Goal: Task Accomplishment & Management: Use online tool/utility

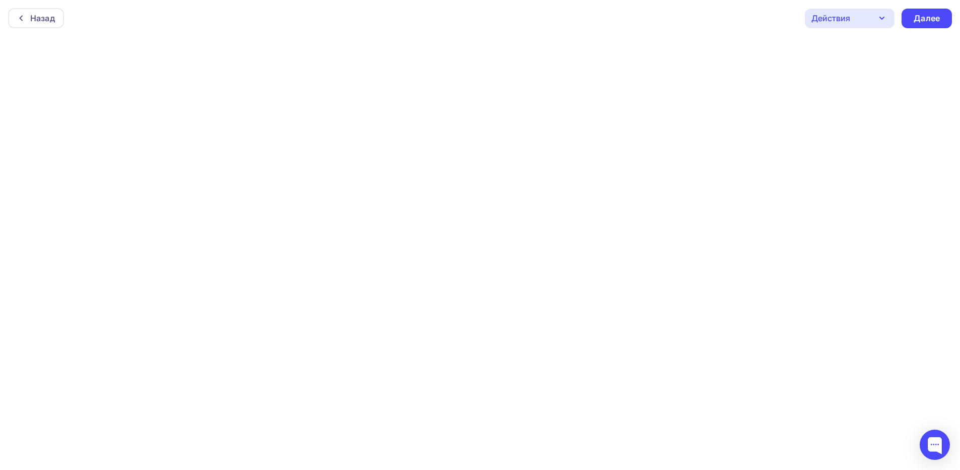
scroll to position [3, 0]
click at [855, 19] on div "Действия" at bounding box center [850, 16] width 90 height 20
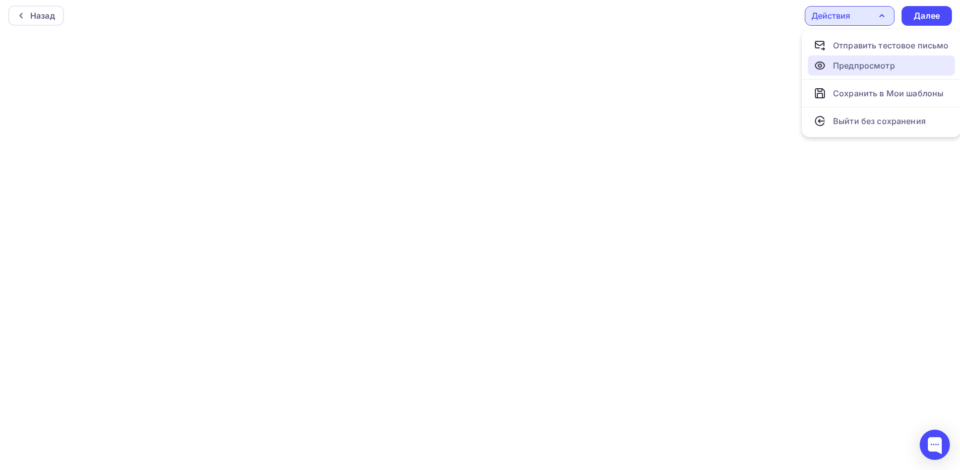
click at [865, 62] on div "Предпросмотр" at bounding box center [864, 65] width 62 height 12
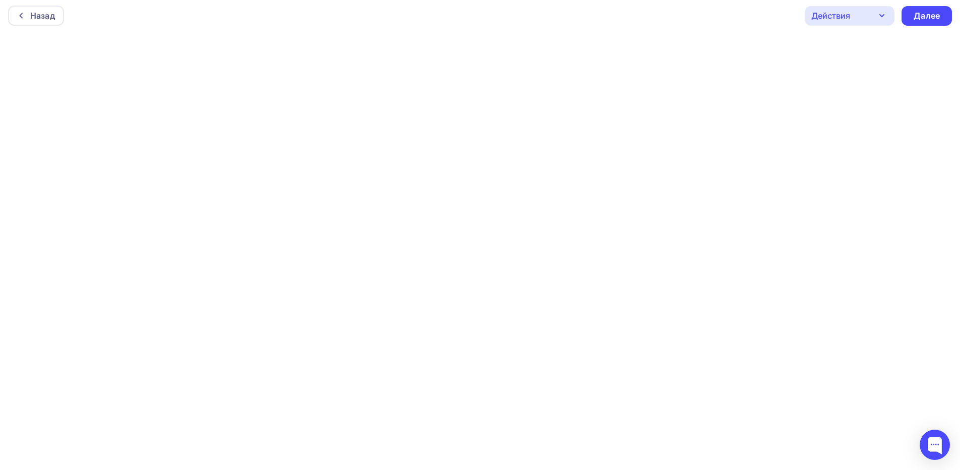
click at [882, 20] on icon "button" at bounding box center [882, 16] width 12 height 12
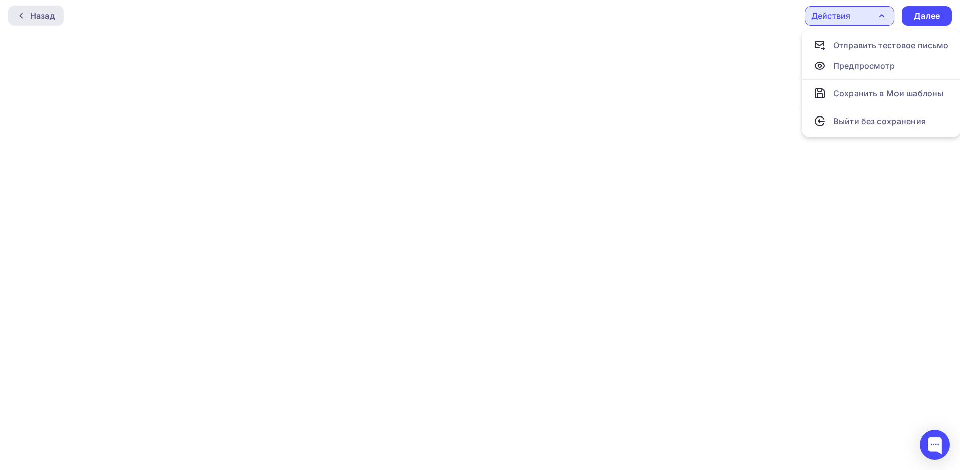
click at [57, 13] on div "Назад" at bounding box center [36, 16] width 56 height 20
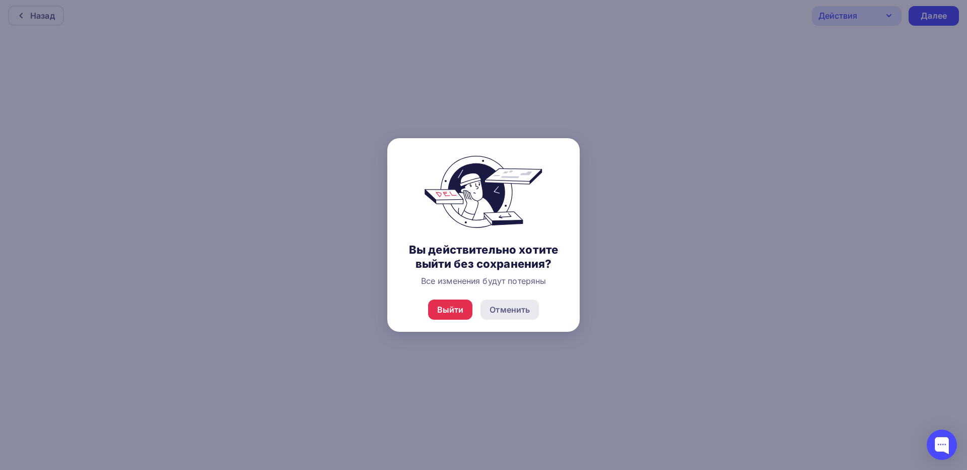
click at [517, 307] on div "Отменить" at bounding box center [510, 309] width 40 height 12
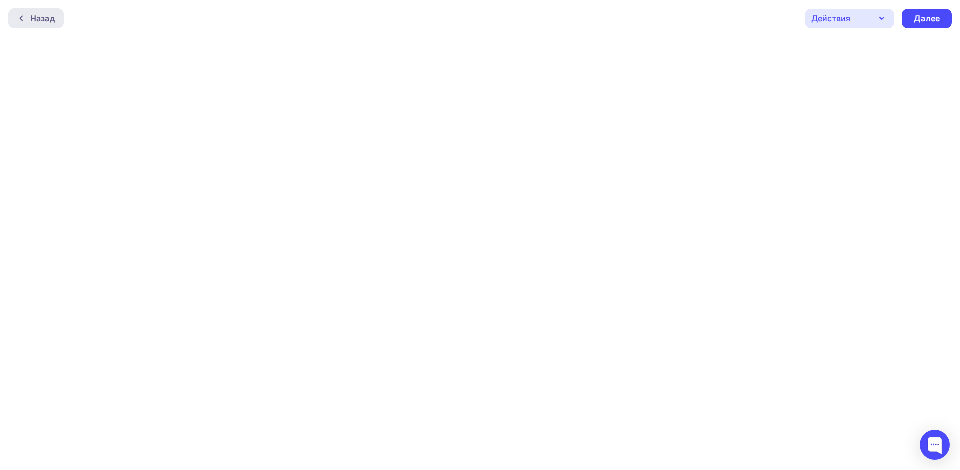
click at [30, 16] on div at bounding box center [23, 18] width 13 height 8
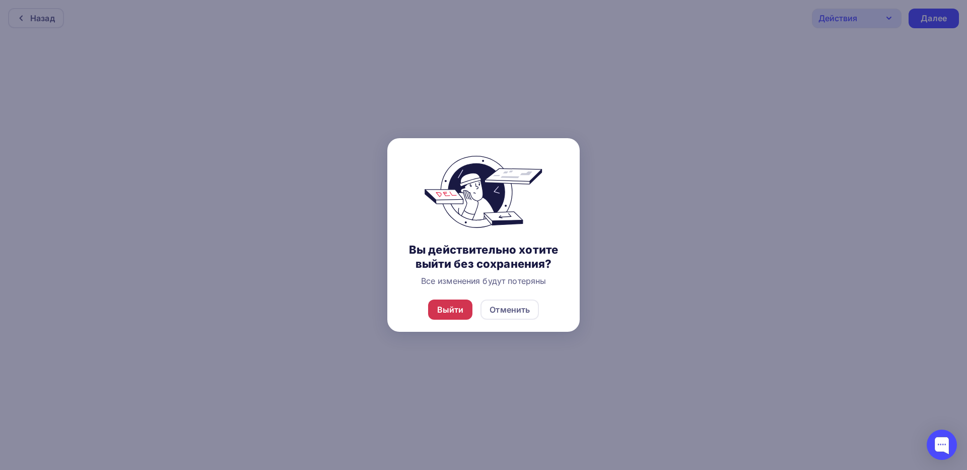
click at [449, 308] on div "Выйти" at bounding box center [450, 309] width 27 height 12
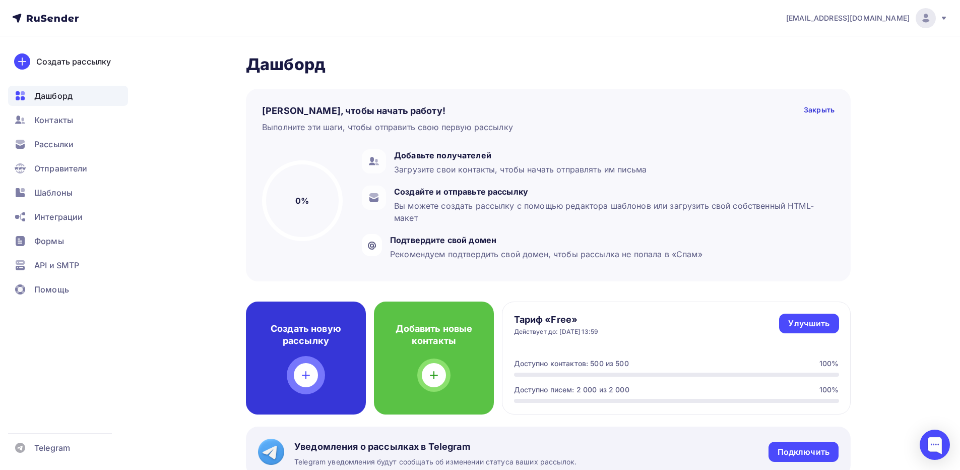
click at [291, 340] on h4 "Создать новую рассылку" at bounding box center [306, 334] width 88 height 24
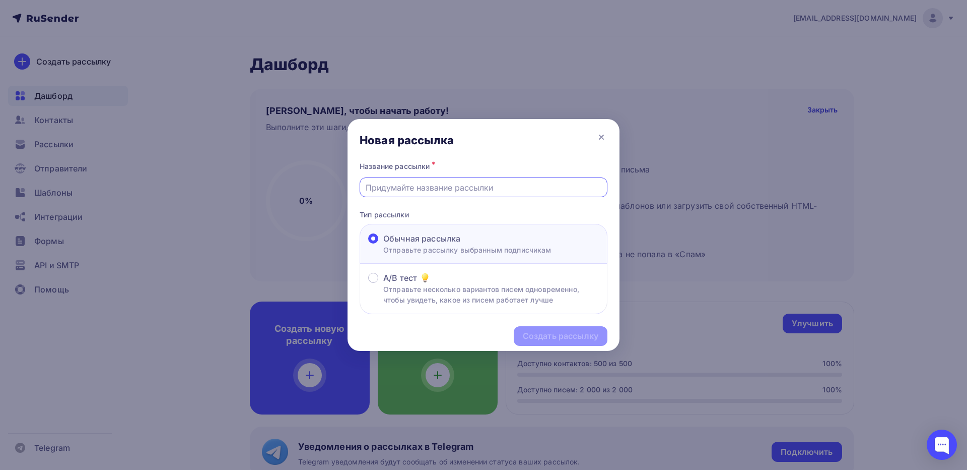
click at [437, 191] on input "text" at bounding box center [484, 187] width 236 height 12
click at [605, 137] on icon at bounding box center [602, 137] width 12 height 12
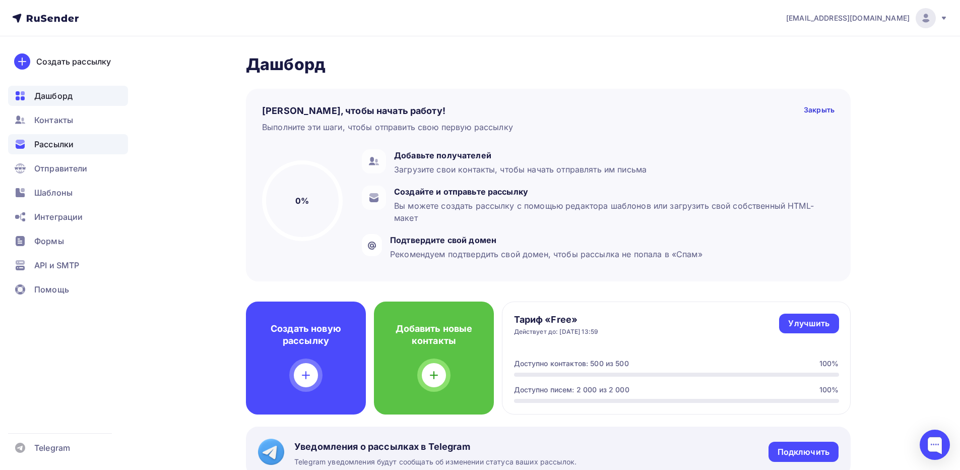
click at [60, 141] on span "Рассылки" at bounding box center [53, 144] width 39 height 12
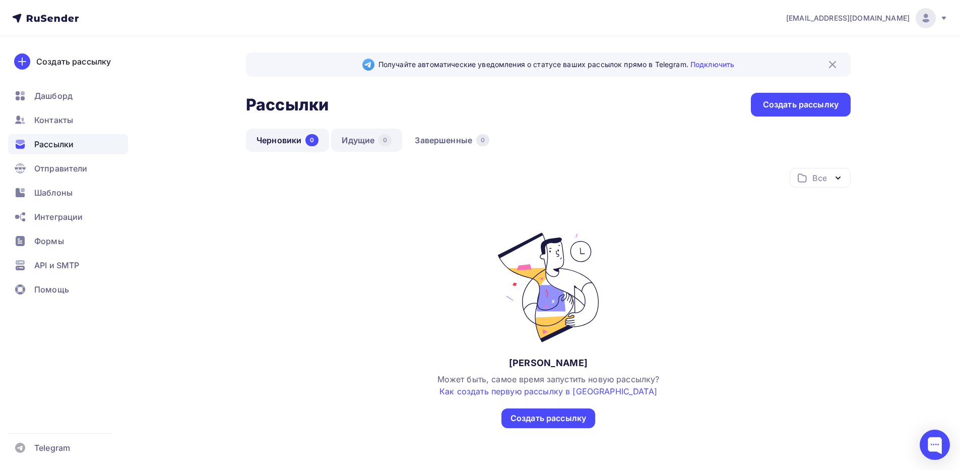
click at [365, 144] on link "Идущие 0" at bounding box center [366, 139] width 71 height 23
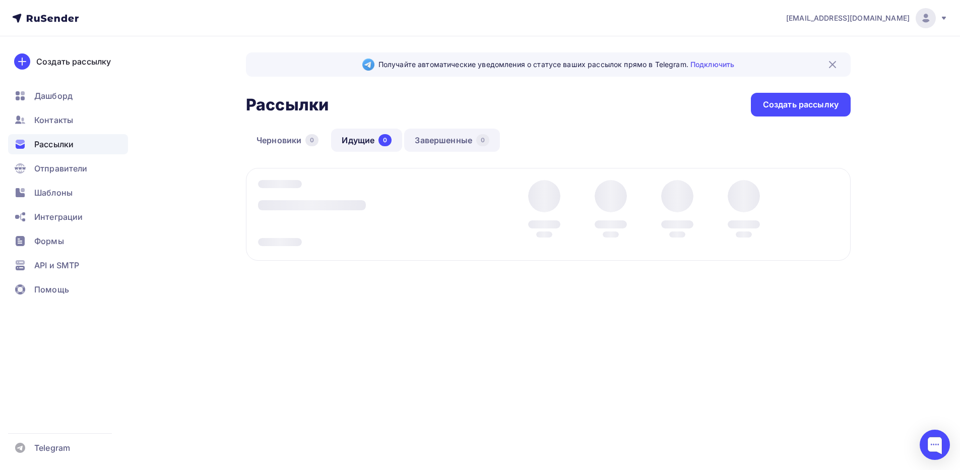
click at [428, 143] on link "Завершенные 0" at bounding box center [452, 139] width 96 height 23
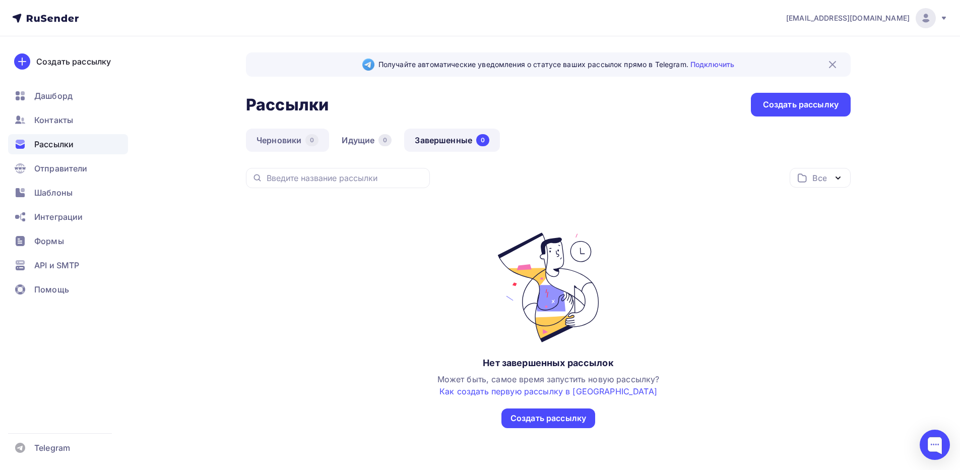
click at [276, 138] on link "Черновики 0" at bounding box center [287, 139] width 83 height 23
click at [590, 387] on link "Как создать первую рассылку в [GEOGRAPHIC_DATA]" at bounding box center [548, 391] width 218 height 10
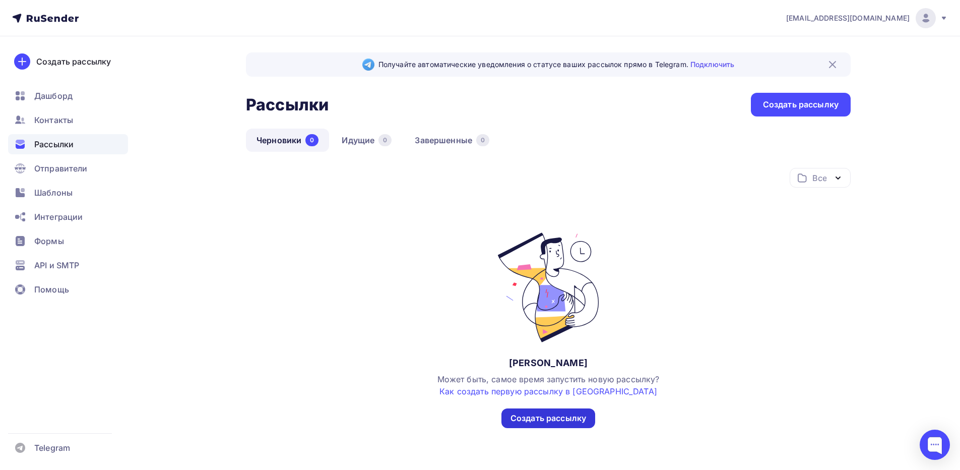
click at [552, 423] on div "Создать рассылку" at bounding box center [548, 418] width 76 height 12
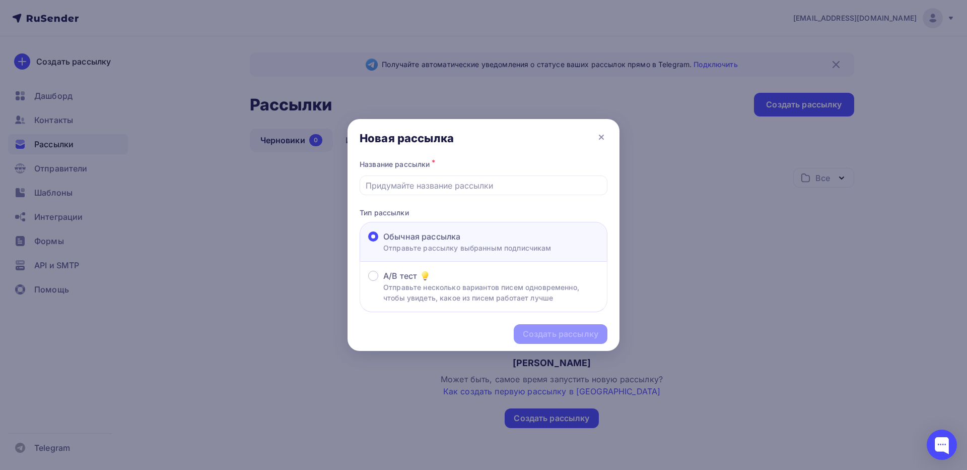
click at [543, 328] on div "Создать рассылку" at bounding box center [484, 334] width 272 height 44
click at [406, 189] on input "text" at bounding box center [484, 185] width 236 height 12
type input "Выставка InterSHARM 2025"
click at [558, 336] on div "Создать рассылку" at bounding box center [561, 334] width 76 height 12
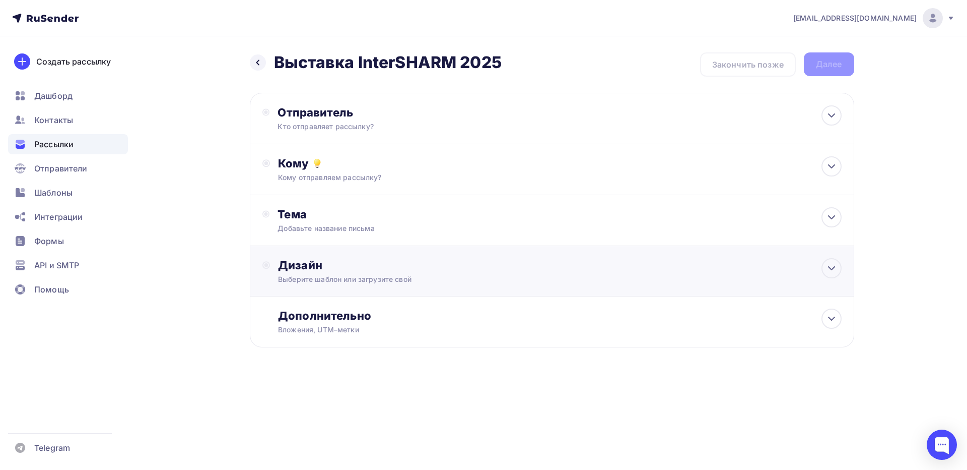
click at [338, 268] on div "Дизайн" at bounding box center [559, 265] width 563 height 14
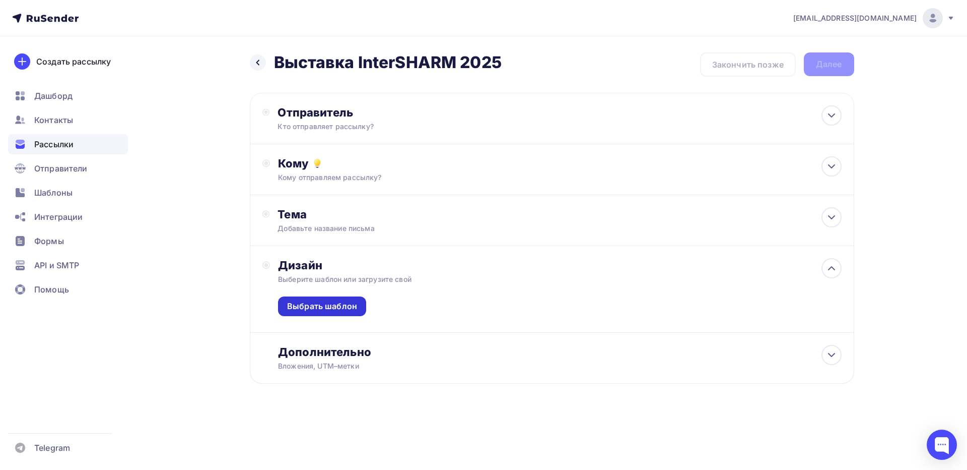
click at [325, 299] on div "Выбрать шаблон" at bounding box center [322, 306] width 88 height 20
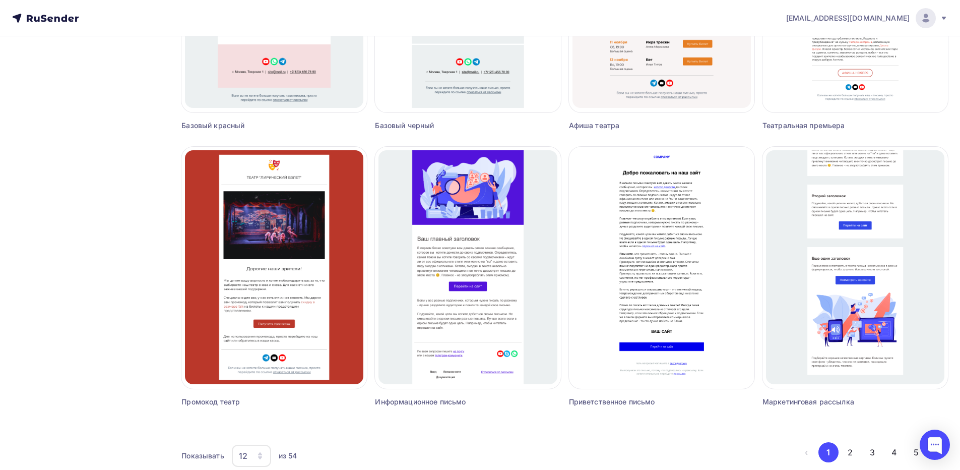
scroll to position [564, 0]
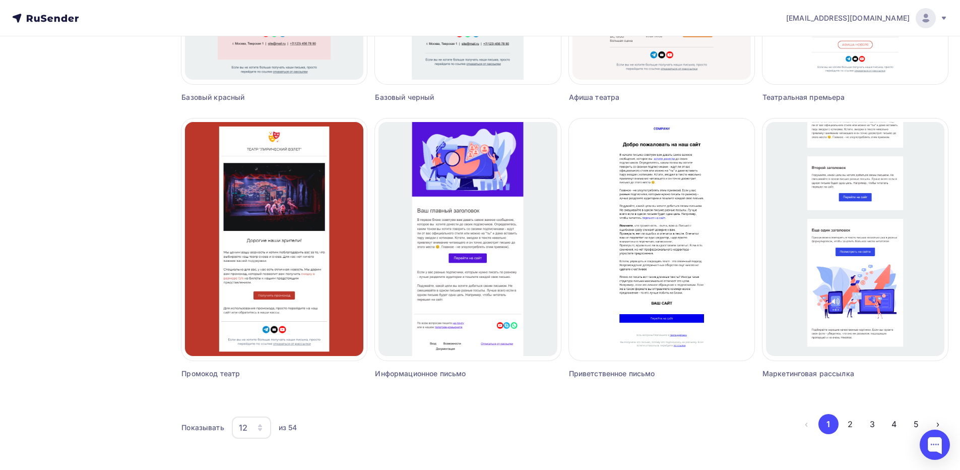
click at [257, 430] on icon "button" at bounding box center [260, 427] width 8 height 8
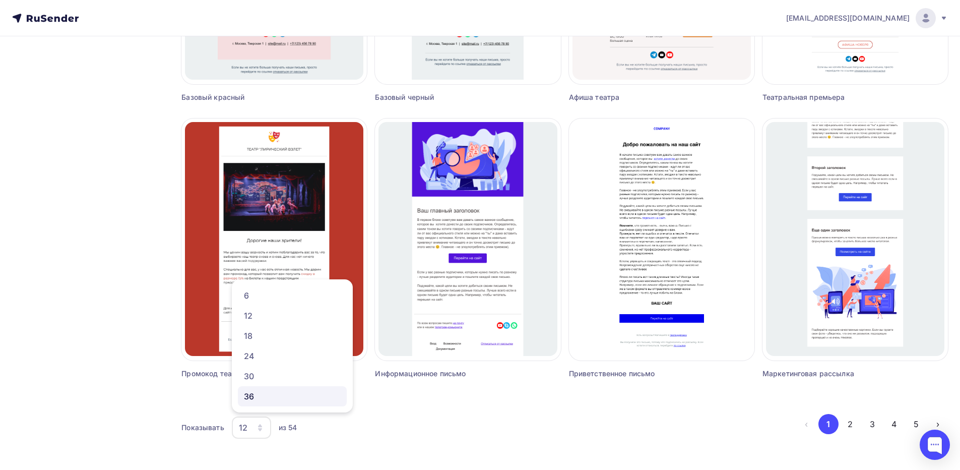
click at [254, 396] on div "36" at bounding box center [292, 396] width 97 height 12
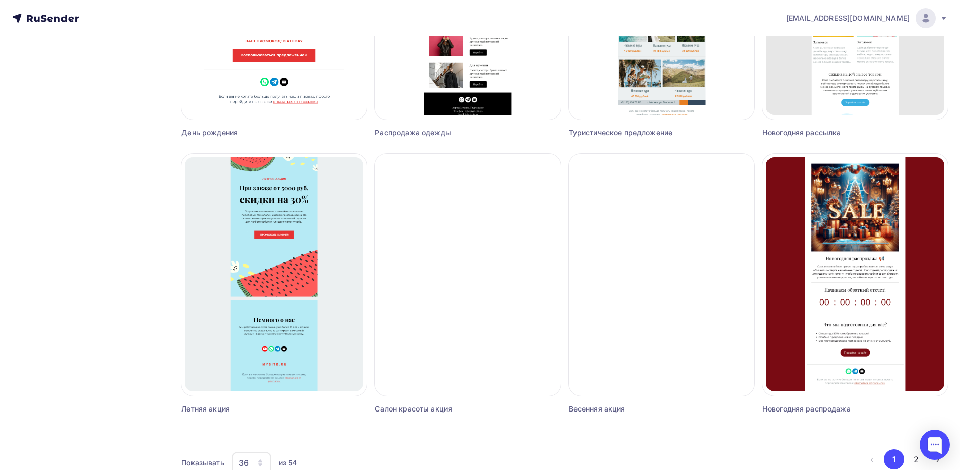
scroll to position [2220, 0]
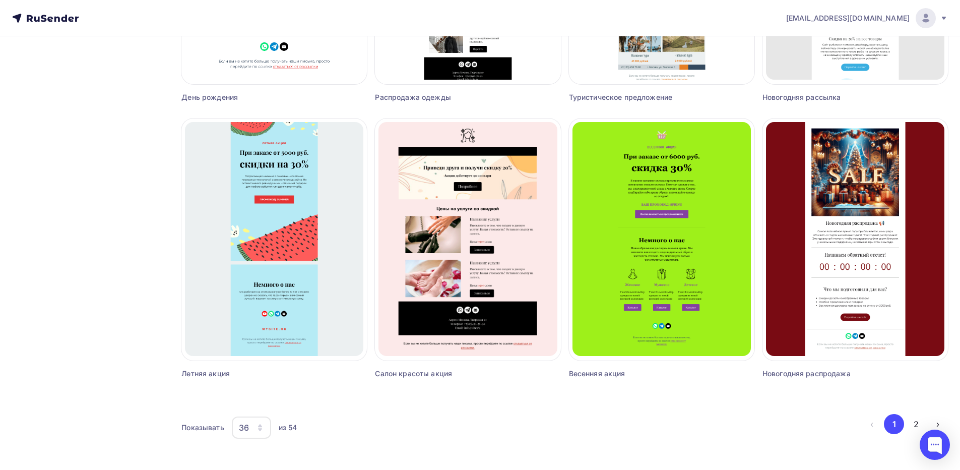
click at [261, 431] on div "button" at bounding box center [260, 427] width 8 height 8
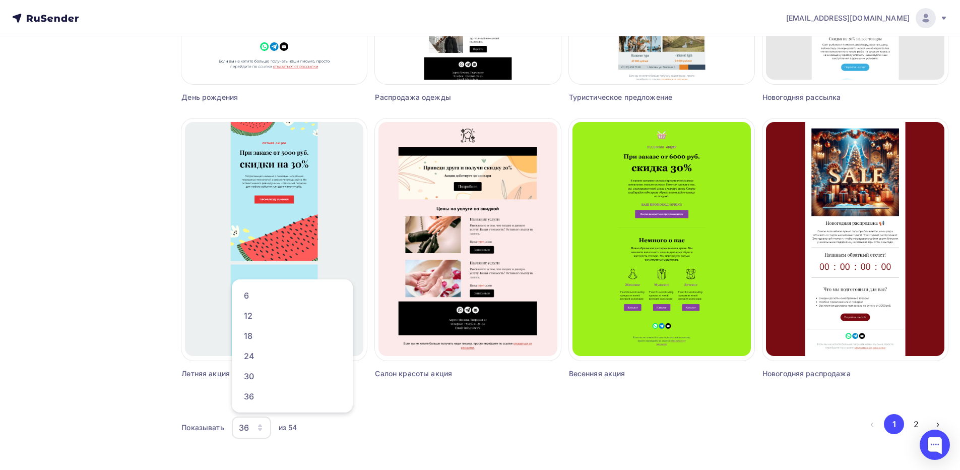
drag, startPoint x: 643, startPoint y: 431, endPoint x: 652, endPoint y: 432, distance: 9.2
click at [648, 432] on div "Показывать 36 6 12 18 24 30 36 из 54" at bounding box center [521, 427] width 680 height 23
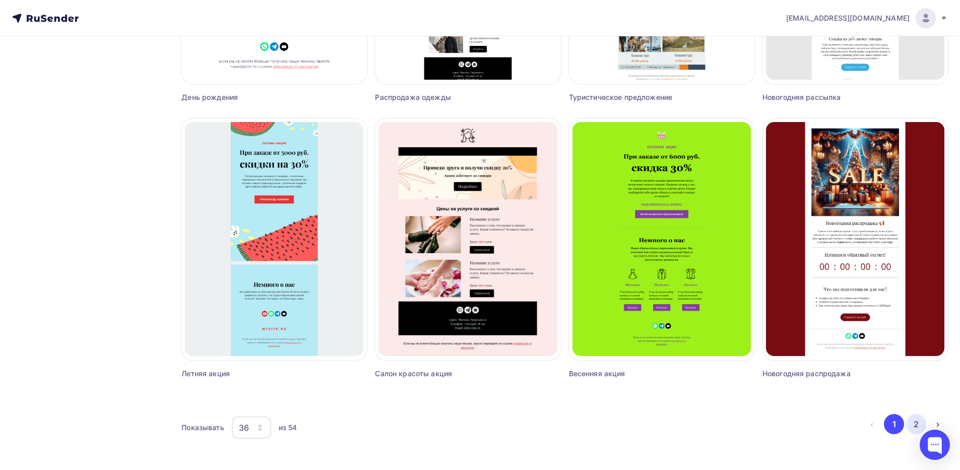
click at [917, 423] on button "2" at bounding box center [916, 424] width 20 height 20
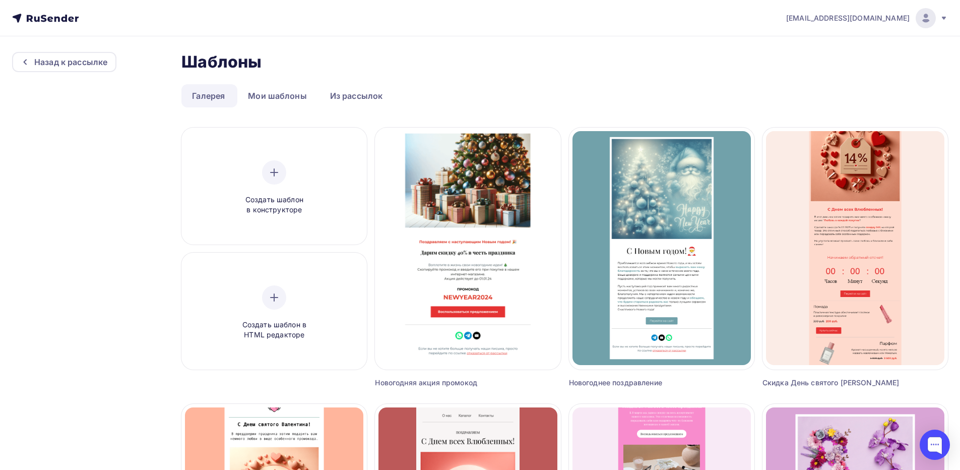
scroll to position [0, 0]
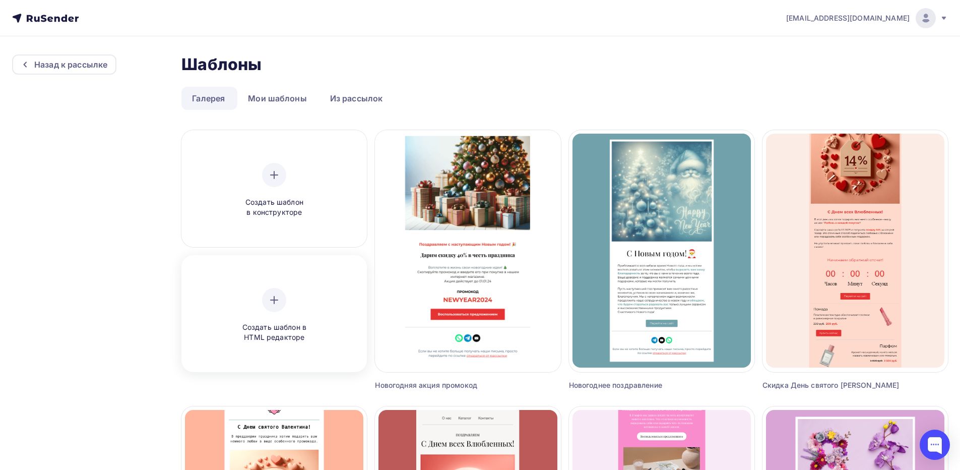
click at [266, 326] on span "Создать шаблон в HTML редакторе" at bounding box center [274, 332] width 96 height 21
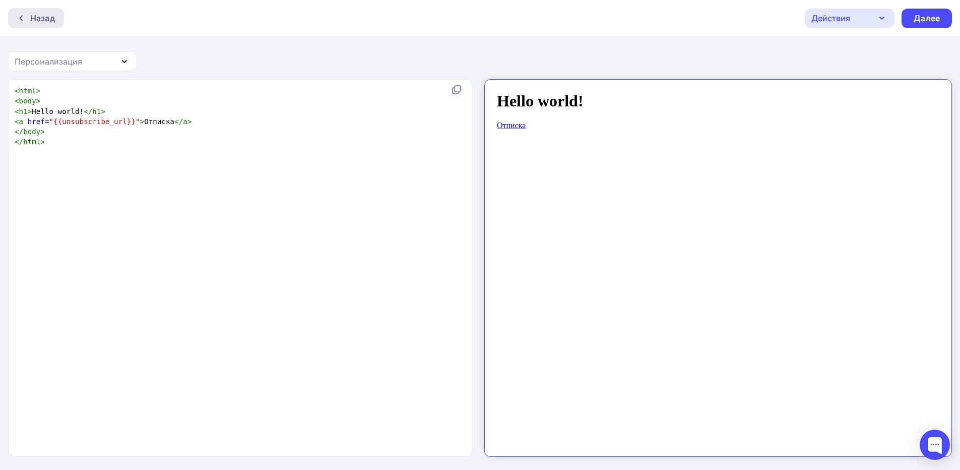
click at [19, 18] on icon at bounding box center [21, 18] width 8 height 8
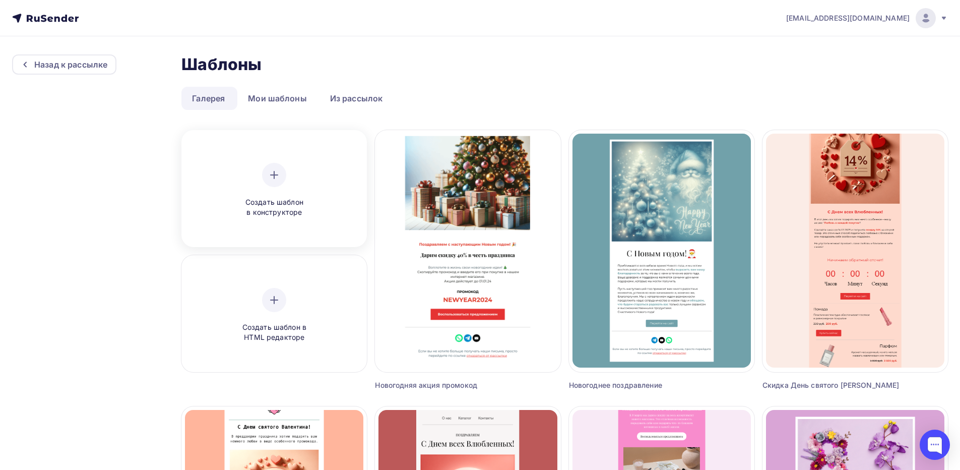
click at [294, 214] on span "Создать шаблон в конструкторе" at bounding box center [274, 207] width 96 height 21
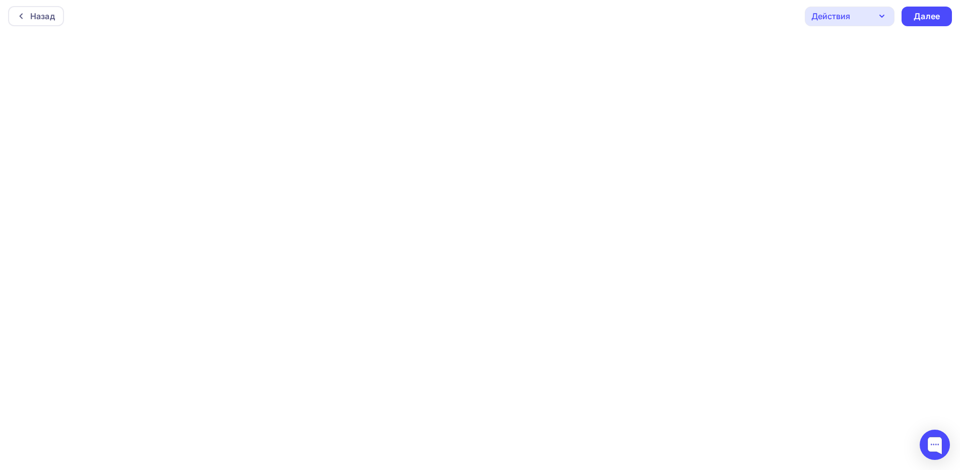
scroll to position [3, 0]
click at [50, 13] on div "Назад" at bounding box center [42, 16] width 25 height 12
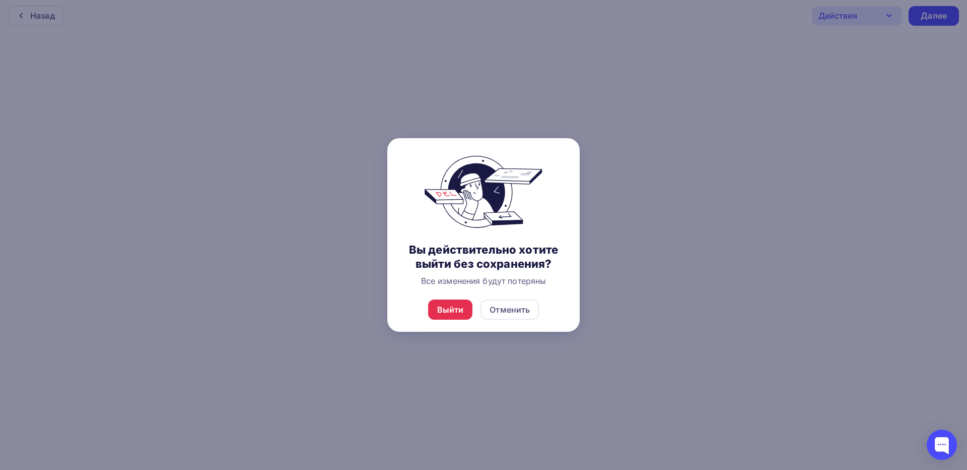
click at [636, 149] on div at bounding box center [483, 235] width 967 height 470
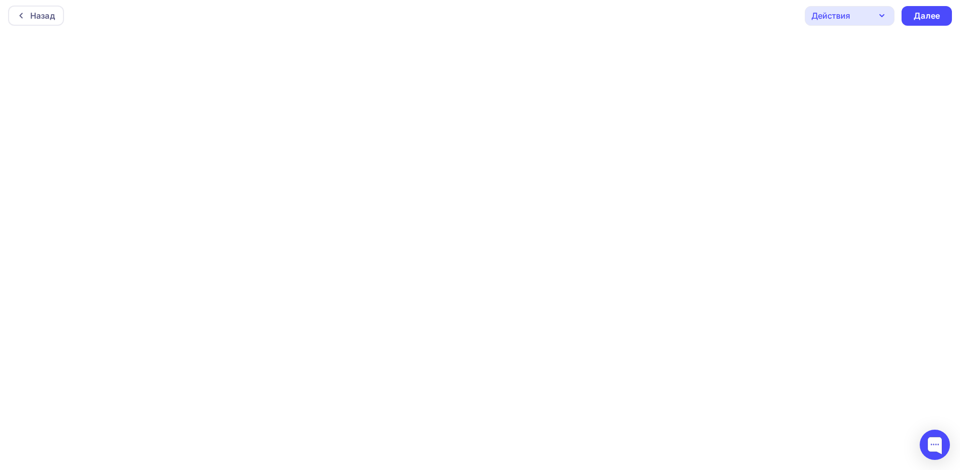
click at [880, 23] on div "Действия" at bounding box center [850, 16] width 90 height 20
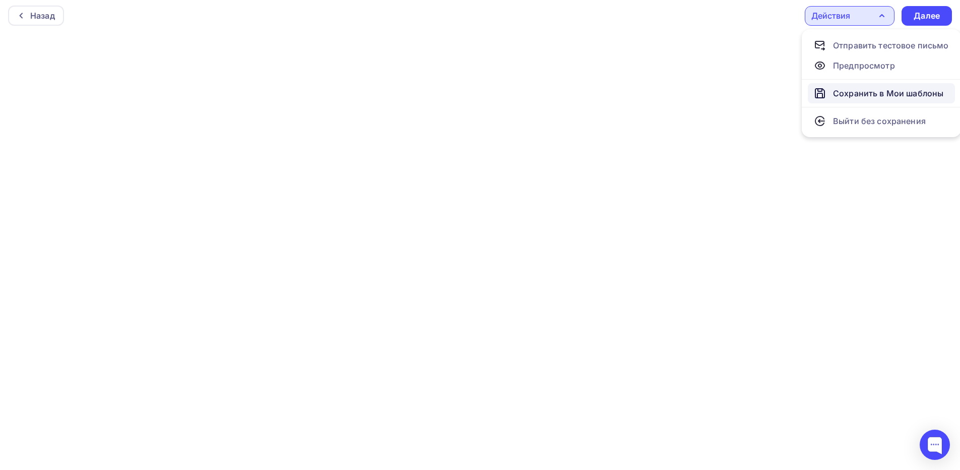
click at [873, 92] on div "Сохранить в Мои шаблоны" at bounding box center [888, 93] width 110 height 12
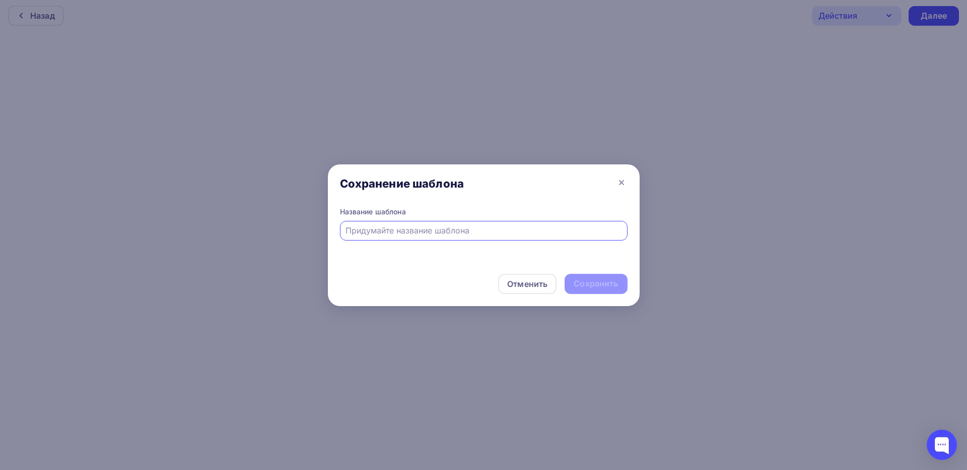
click at [463, 232] on input "text" at bounding box center [484, 230] width 276 height 12
type input "ВИАЙЗЕН"
click at [619, 287] on div "Сохранить" at bounding box center [596, 284] width 62 height 20
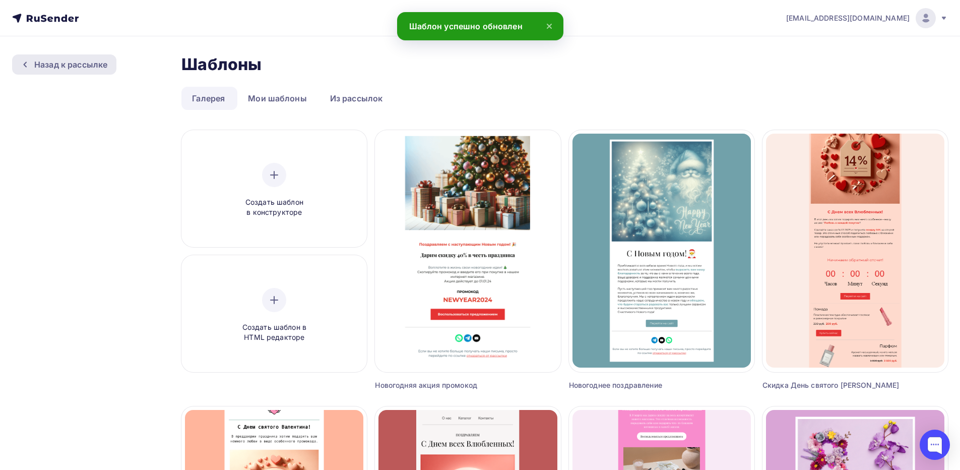
click at [75, 68] on div "Назад к рассылке" at bounding box center [70, 64] width 73 height 12
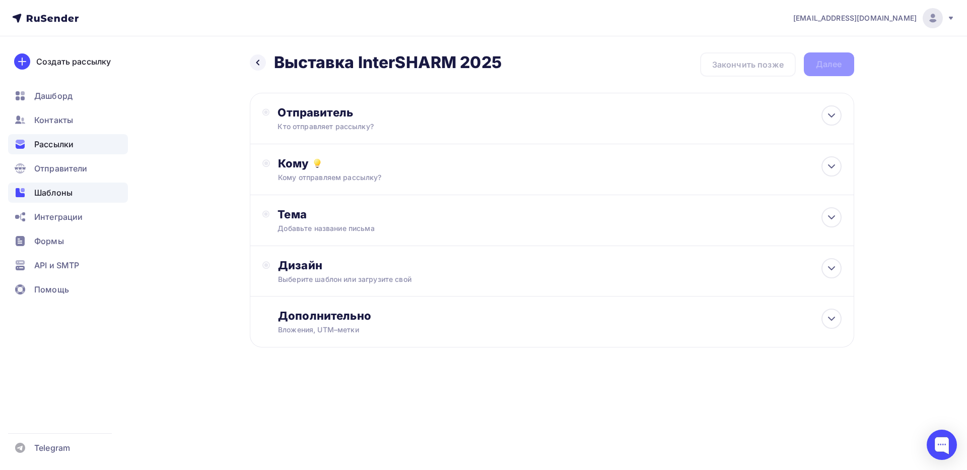
click at [54, 192] on span "Шаблоны" at bounding box center [53, 192] width 38 height 12
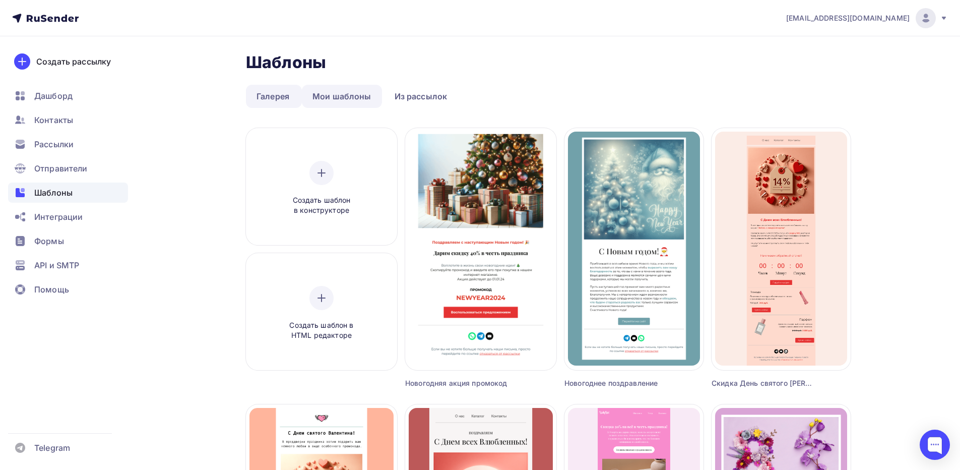
click at [347, 95] on link "Мои шаблоны" at bounding box center [342, 96] width 80 height 23
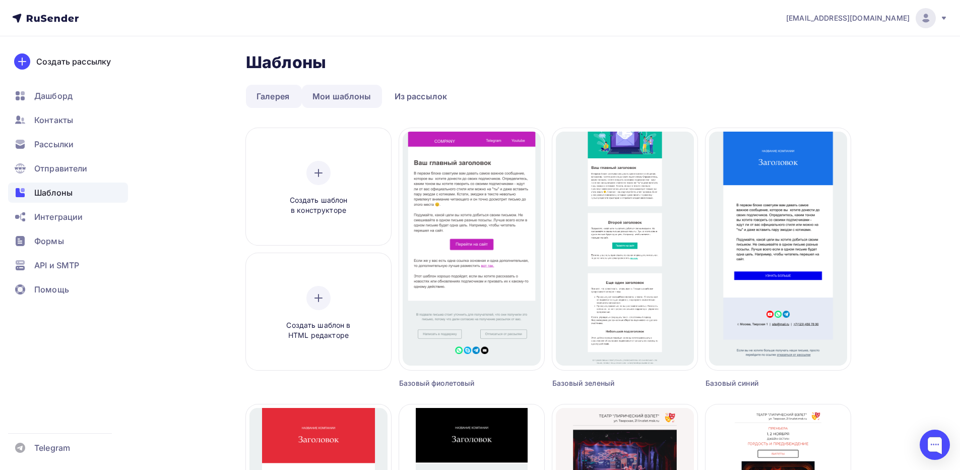
click at [333, 98] on link "Мои шаблоны" at bounding box center [342, 96] width 80 height 23
